Goal: Transaction & Acquisition: Purchase product/service

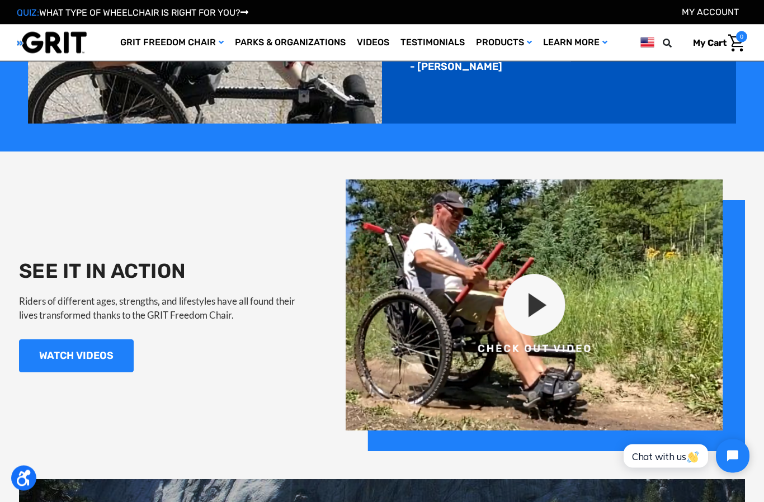
scroll to position [944, 0]
click at [542, 290] on img at bounding box center [545, 315] width 399 height 272
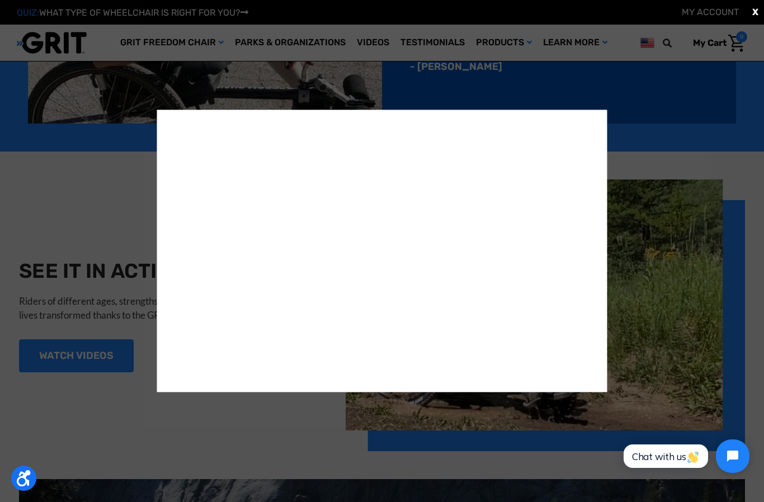
click at [678, 134] on div "X" at bounding box center [382, 251] width 764 height 502
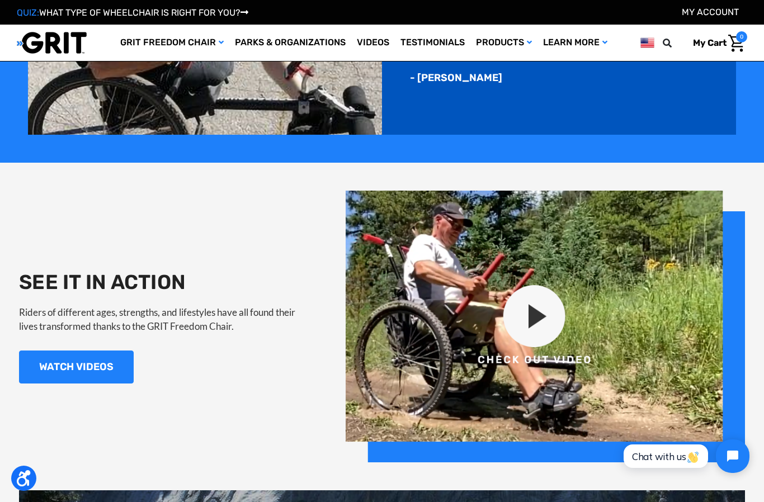
scroll to position [915, 0]
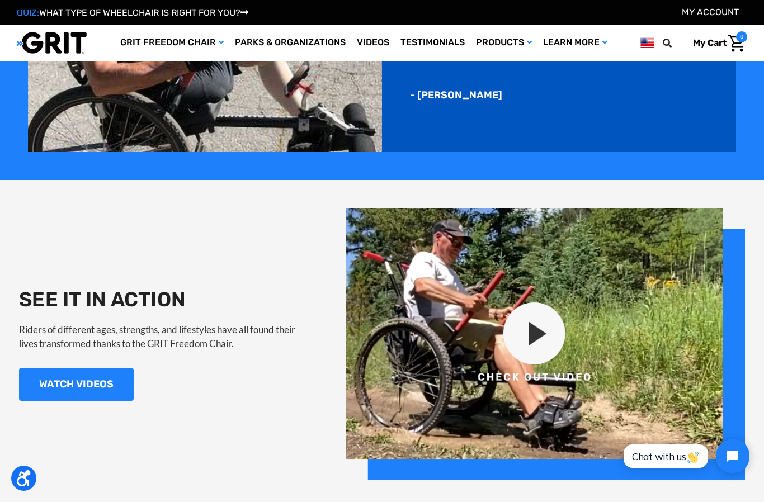
click at [520, 329] on img at bounding box center [545, 344] width 399 height 272
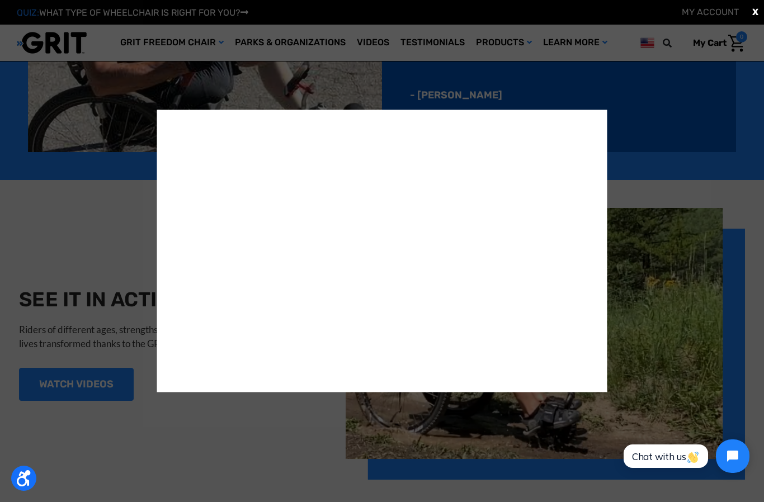
click at [668, 125] on div "X" at bounding box center [382, 251] width 764 height 502
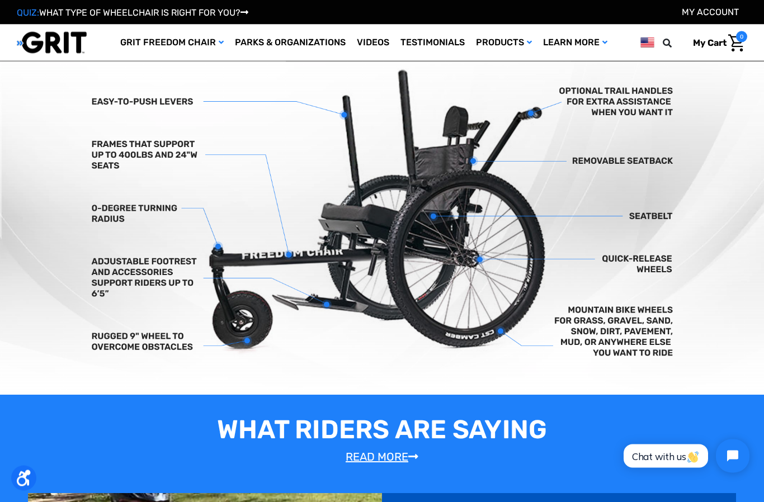
scroll to position [331, 0]
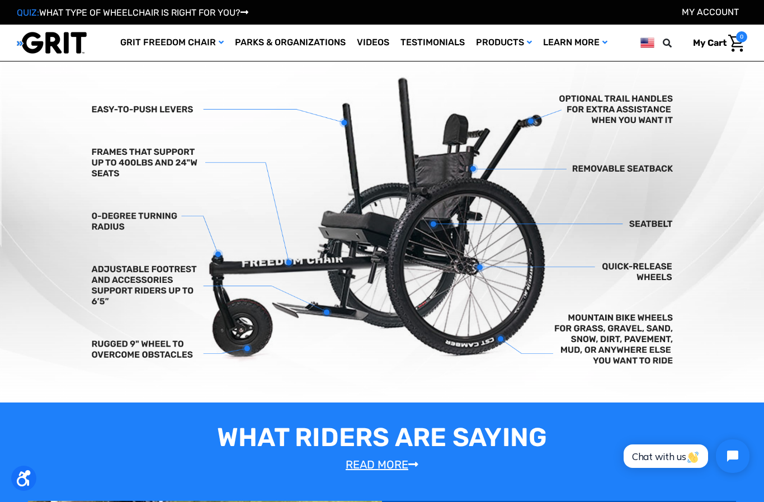
click at [116, 354] on img at bounding box center [382, 224] width 764 height 358
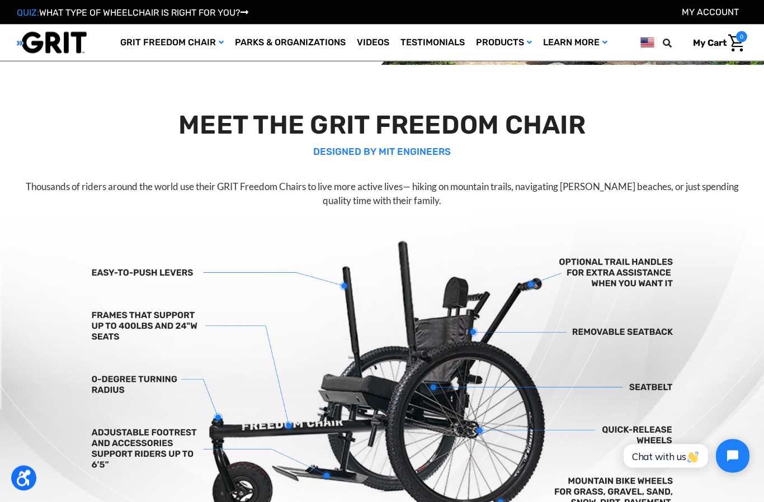
scroll to position [168, 0]
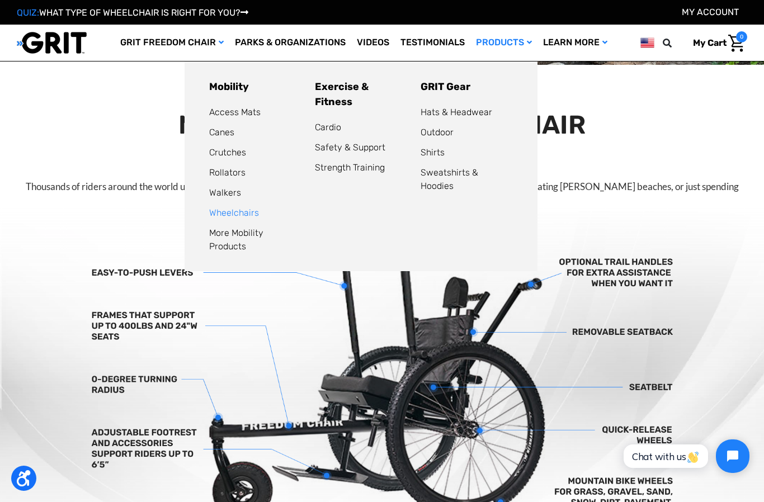
click at [243, 210] on link "Wheelchairs" at bounding box center [234, 212] width 50 height 11
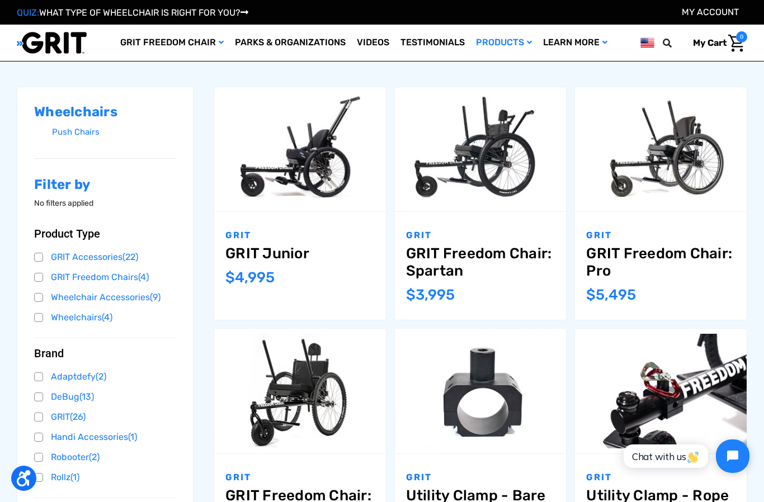
scroll to position [152, 0]
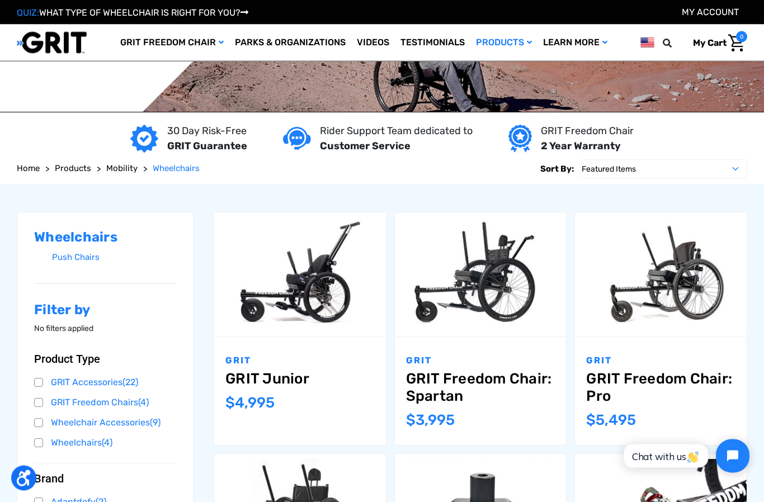
scroll to position [18, 0]
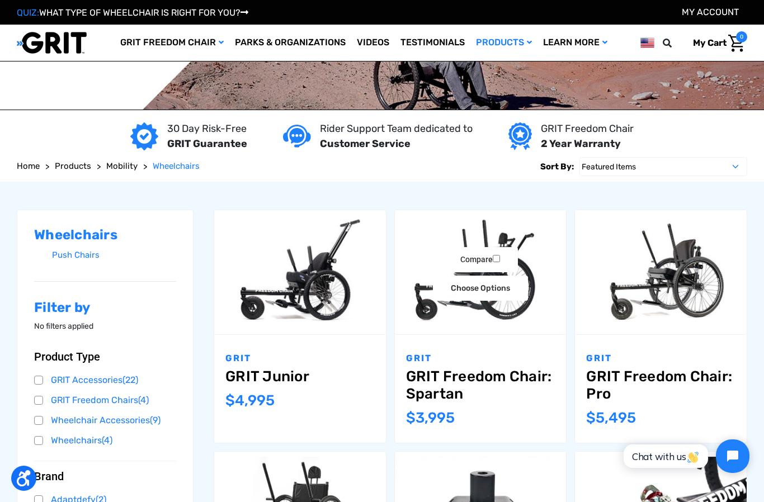
click at [516, 329] on img "GRIT Freedom Chair: Spartan,$3,995.00\a" at bounding box center [481, 272] width 172 height 114
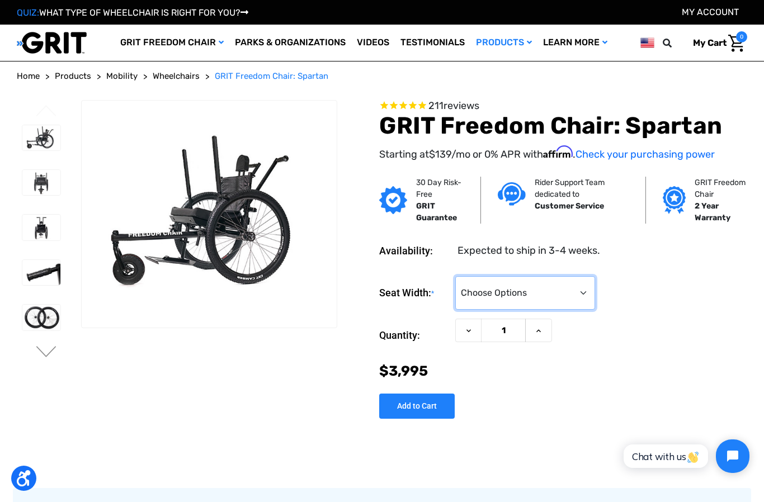
click at [571, 290] on select "Choose Options 16" 18" 20"" at bounding box center [525, 293] width 140 height 34
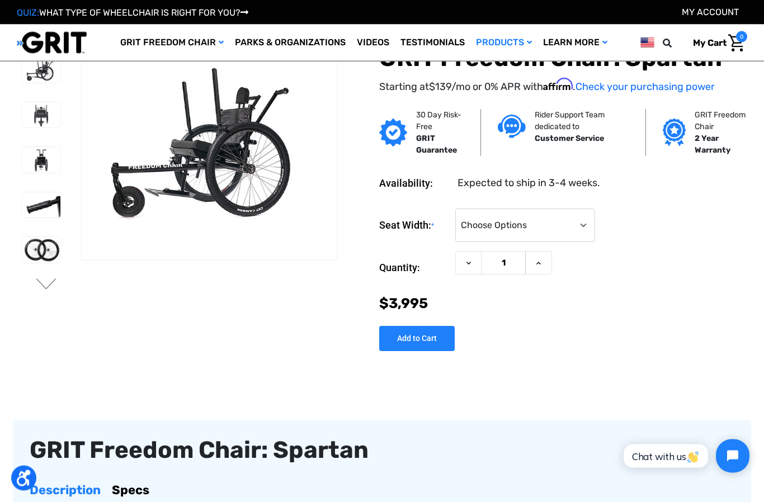
scroll to position [6, 0]
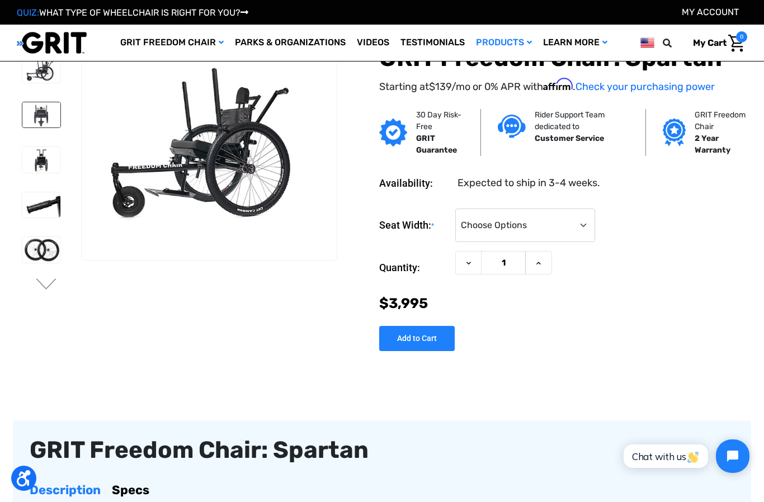
click at [42, 119] on img at bounding box center [41, 114] width 38 height 25
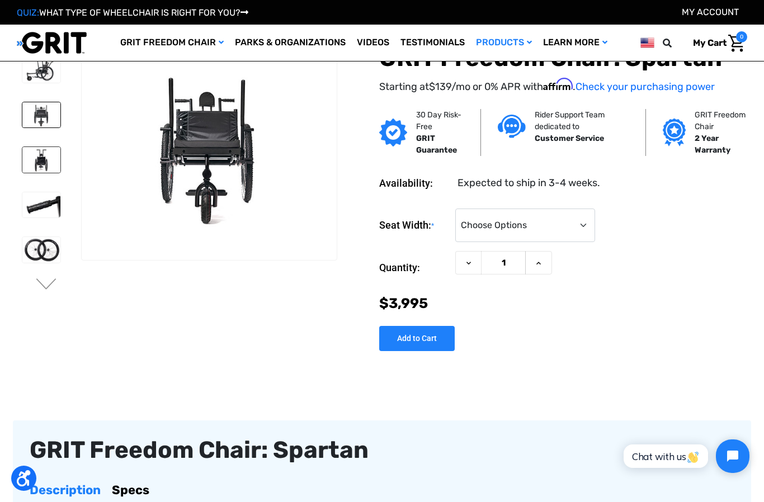
click at [34, 165] on img at bounding box center [41, 159] width 38 height 25
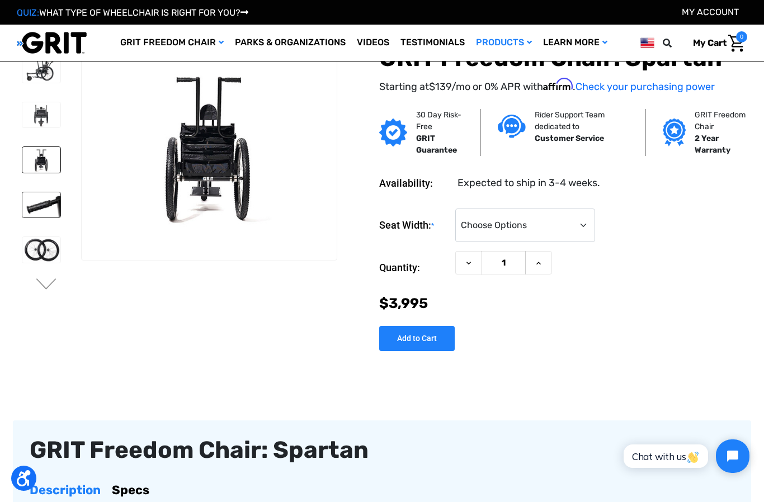
click at [36, 205] on img at bounding box center [41, 204] width 38 height 25
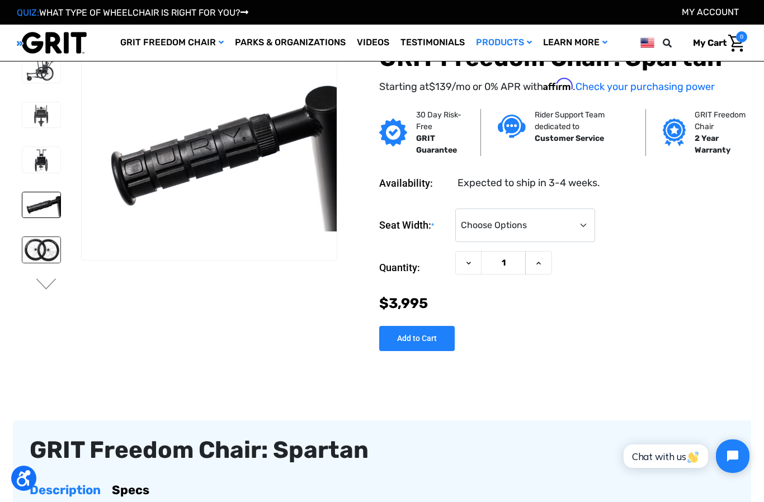
click at [44, 243] on img at bounding box center [41, 249] width 38 height 25
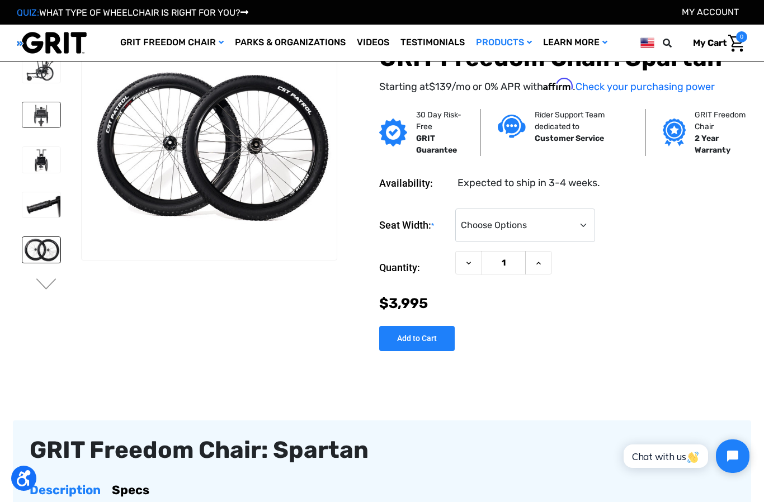
click at [35, 107] on img at bounding box center [41, 114] width 38 height 25
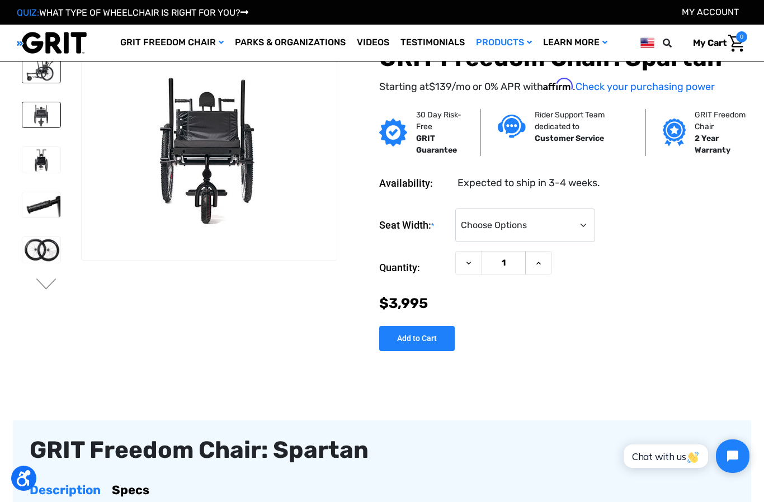
click at [37, 76] on img at bounding box center [41, 70] width 38 height 25
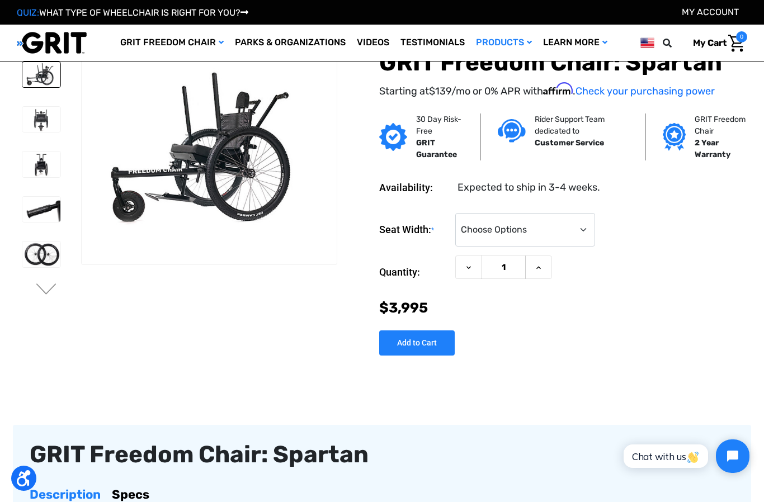
scroll to position [0, 0]
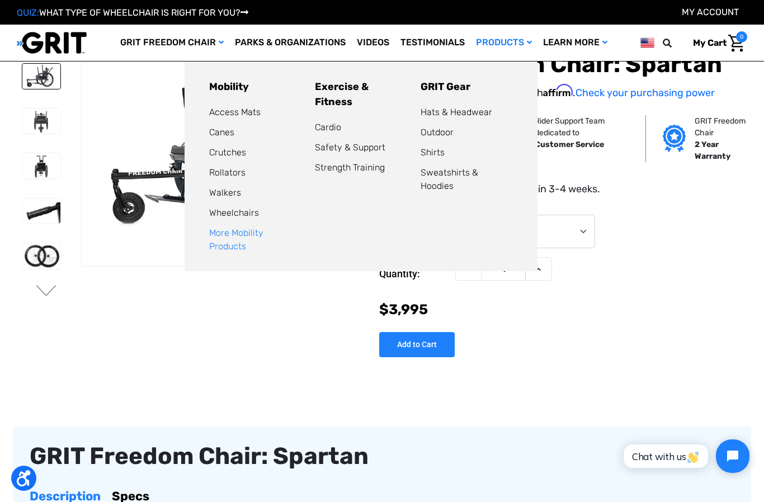
click at [263, 229] on link "More Mobility Products" at bounding box center [236, 240] width 54 height 24
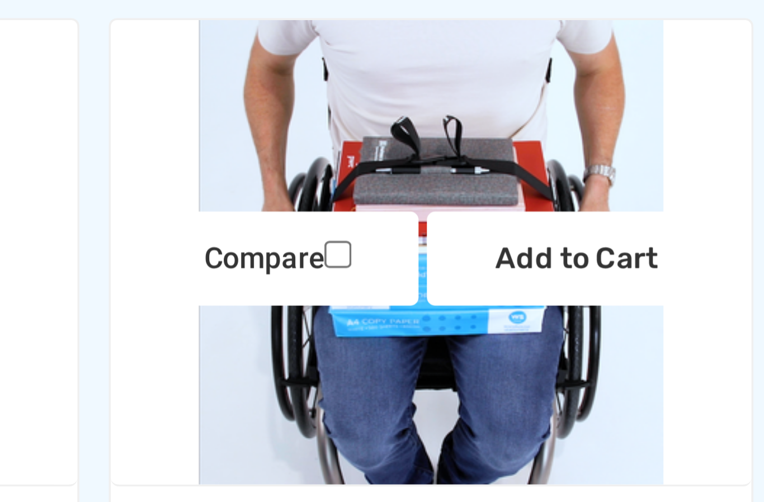
click at [395, 115] on img "LapStacker Flex by Adaptdefy,$119.00\a" at bounding box center [481, 177] width 172 height 124
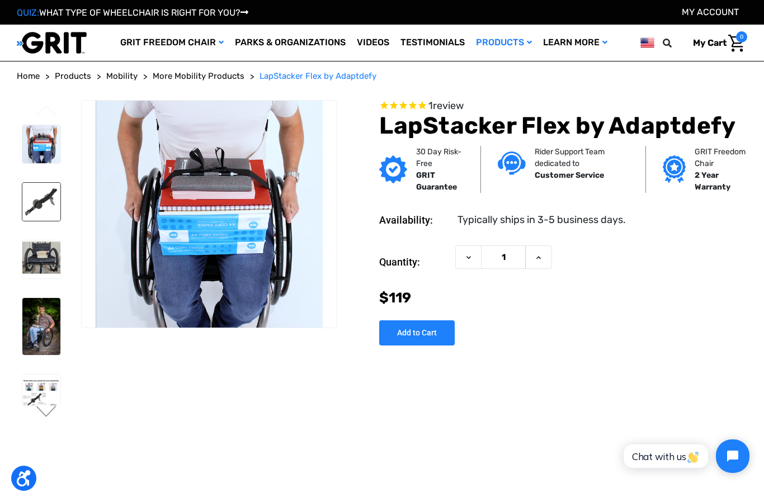
click at [39, 207] on img at bounding box center [41, 202] width 38 height 38
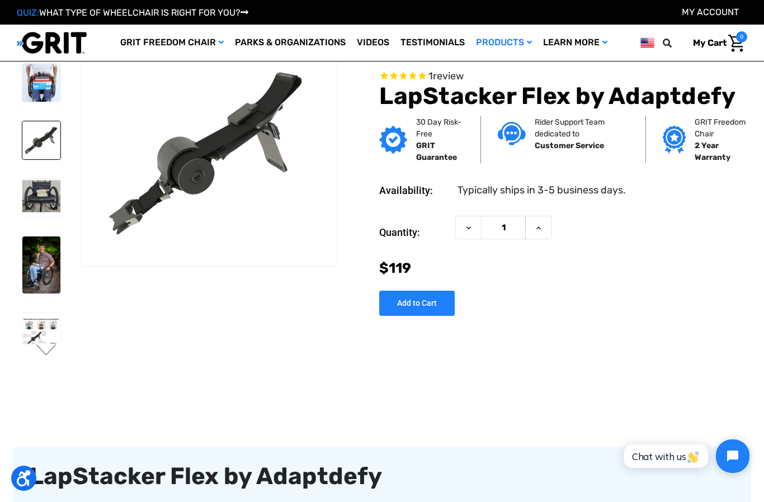
scroll to position [18, 0]
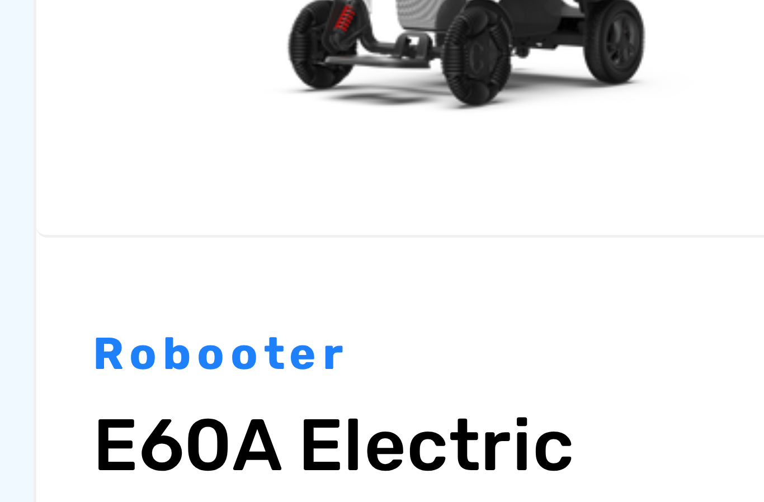
click at [586, 282] on link "E60A Electric Wheelchair by Robooter" at bounding box center [660, 308] width 149 height 53
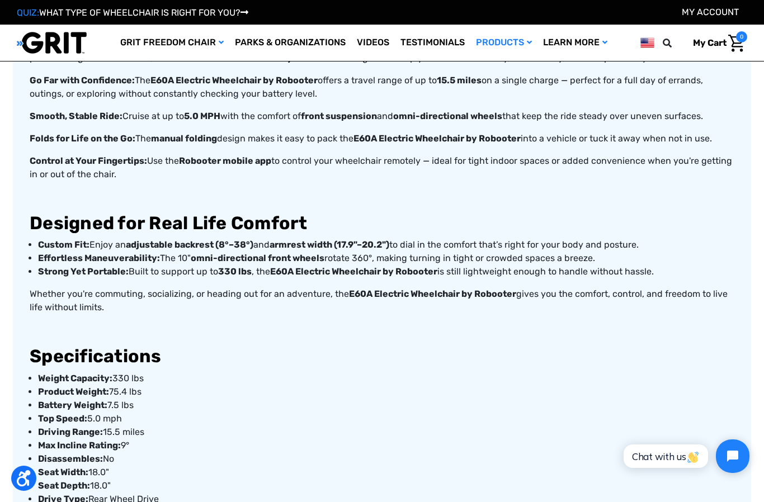
scroll to position [469, 0]
